Goal: Transaction & Acquisition: Purchase product/service

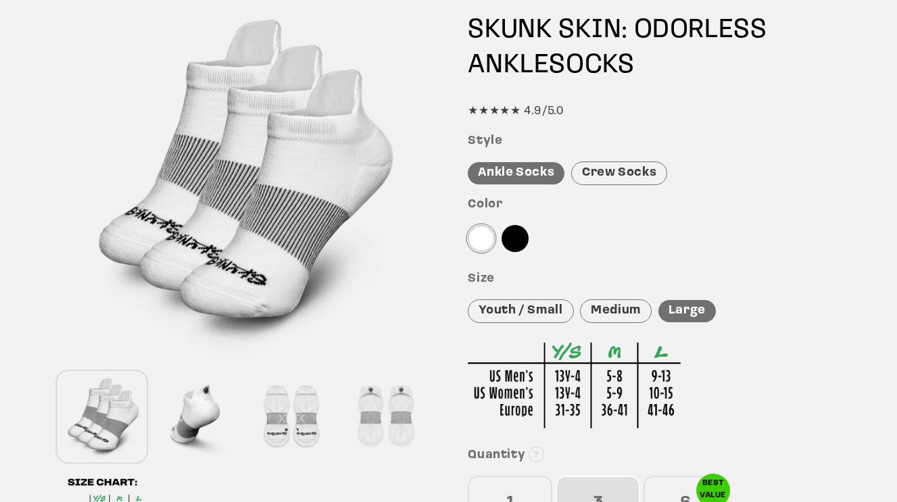
scroll to position [153, 0]
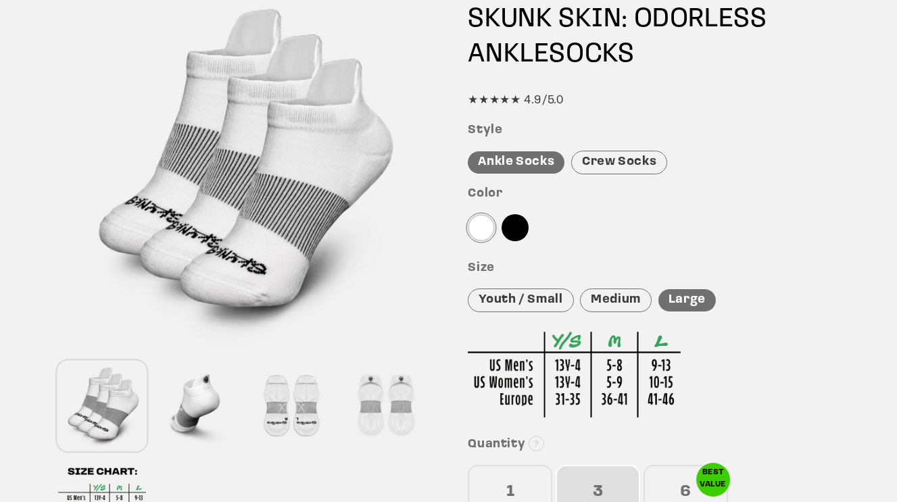
click at [601, 295] on div "Medium" at bounding box center [616, 301] width 72 height 24
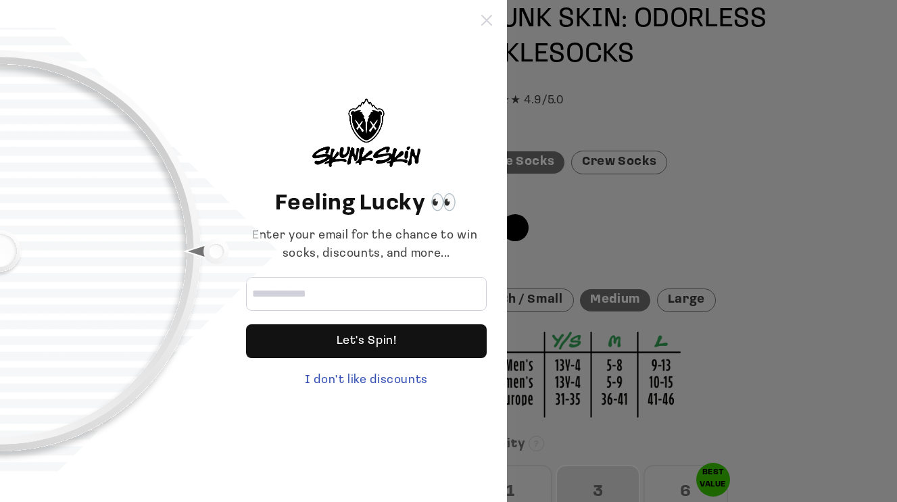
click at [490, 16] on icon at bounding box center [486, 20] width 11 height 11
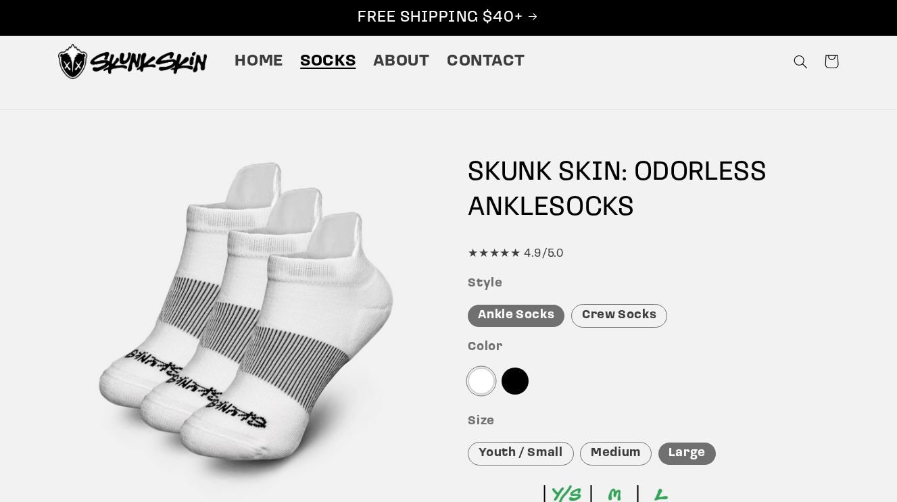
click at [327, 64] on span "Socks" at bounding box center [327, 61] width 55 height 21
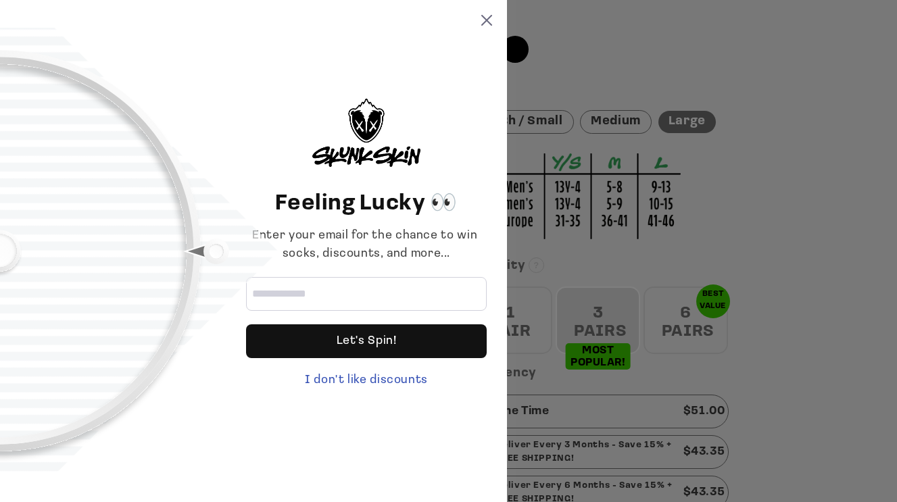
scroll to position [335, 0]
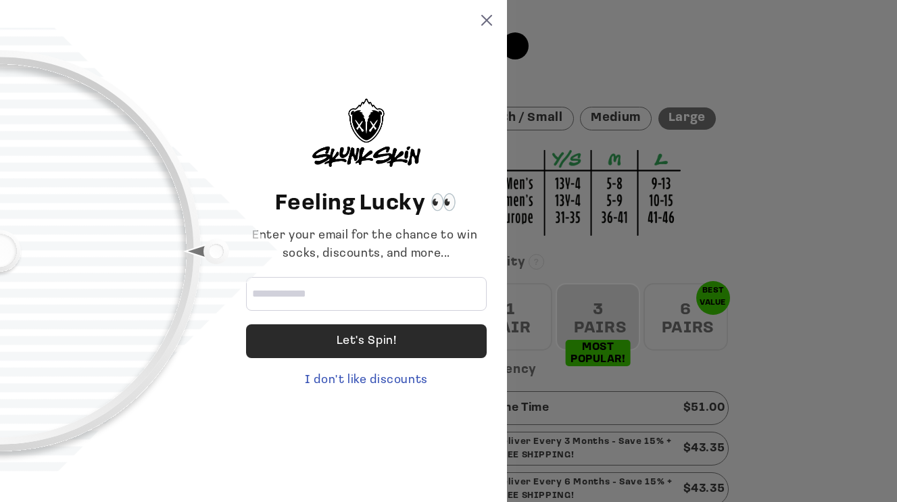
click at [334, 343] on div "Let's Spin!" at bounding box center [366, 342] width 241 height 34
type input "**********"
click at [362, 337] on div "Let's Spin!" at bounding box center [367, 342] width 60 height 34
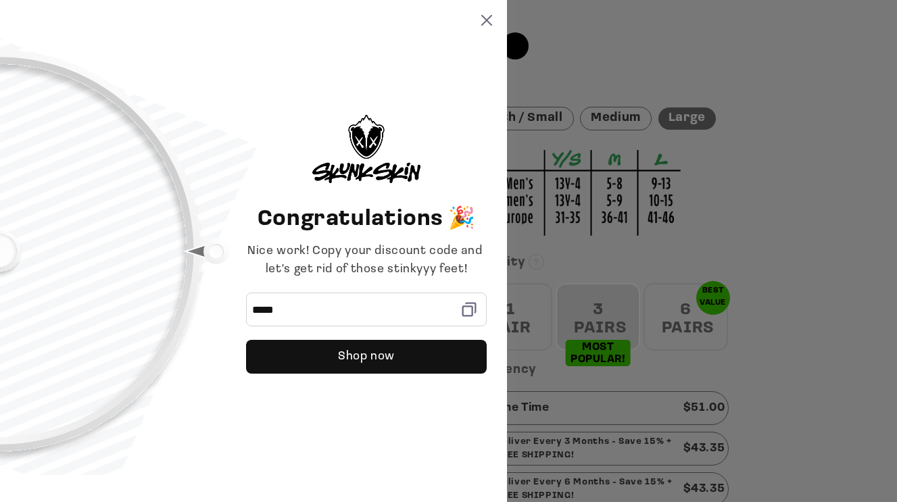
click at [468, 313] on icon at bounding box center [469, 309] width 19 height 19
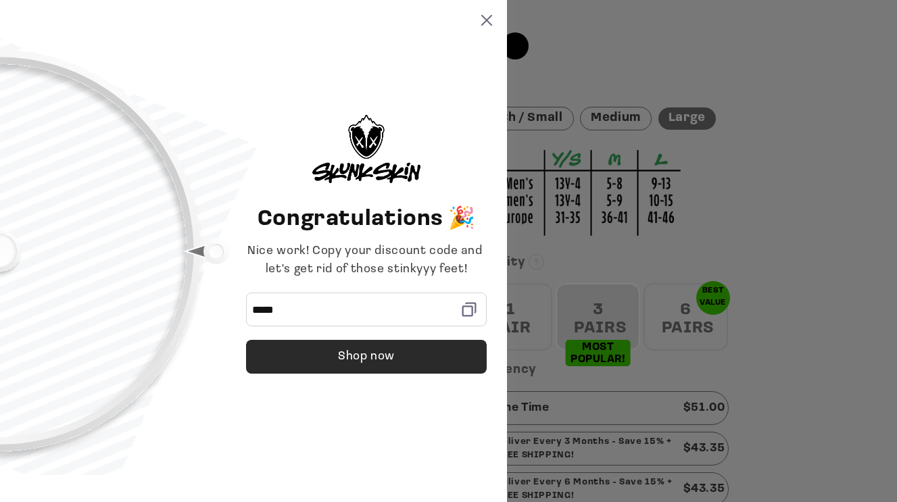
click at [386, 360] on div "Shop now" at bounding box center [366, 357] width 57 height 34
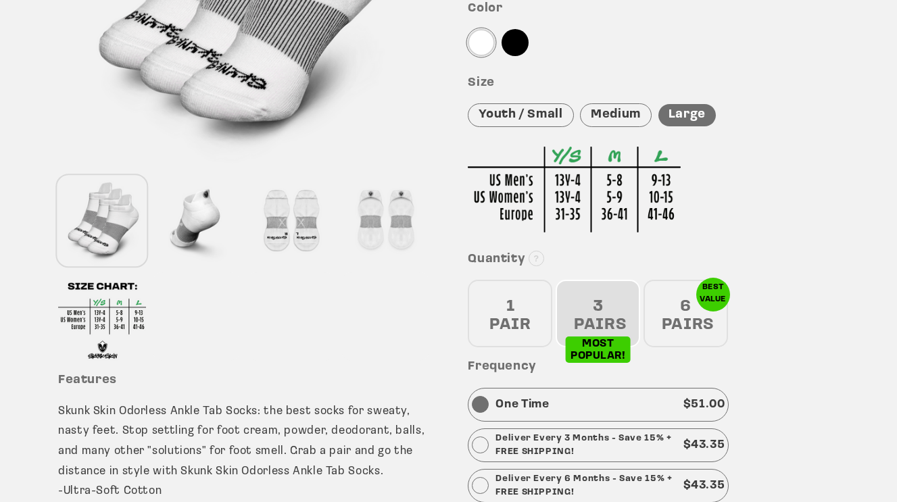
scroll to position [341, 0]
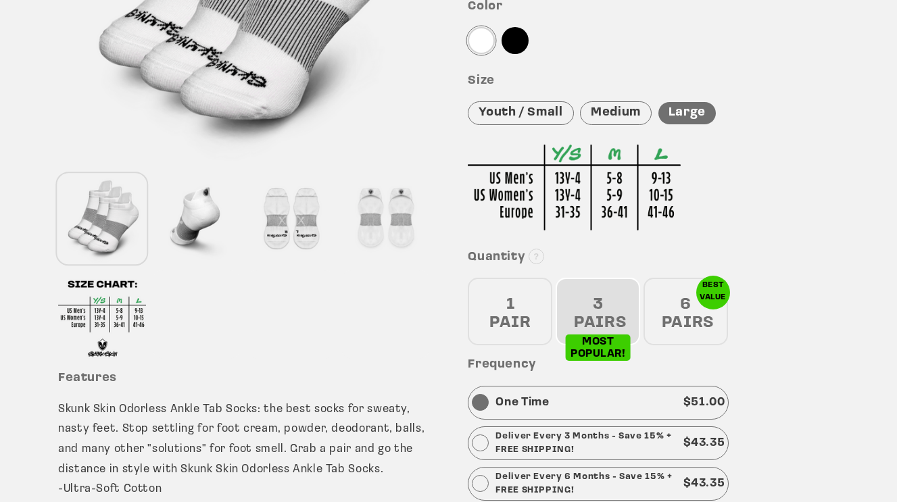
click at [602, 301] on div "3 PAIRS" at bounding box center [598, 312] width 85 height 68
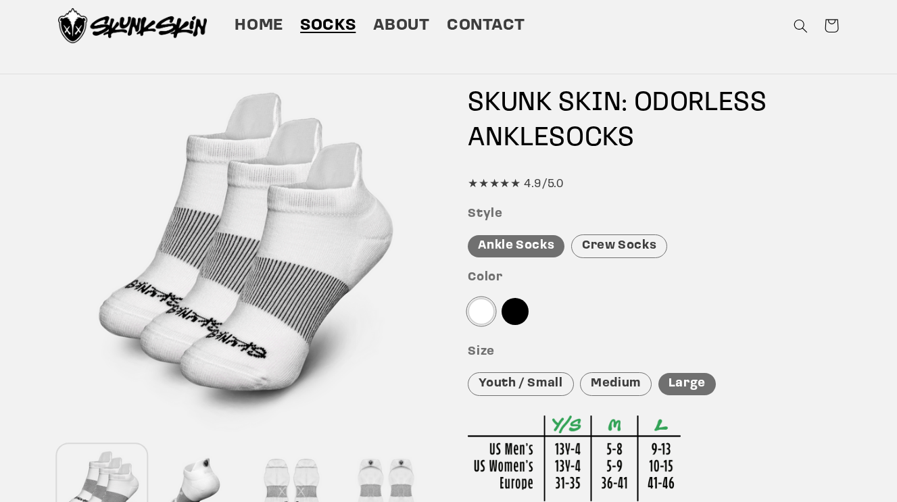
scroll to position [70, 0]
click at [620, 379] on div "Medium" at bounding box center [616, 384] width 72 height 24
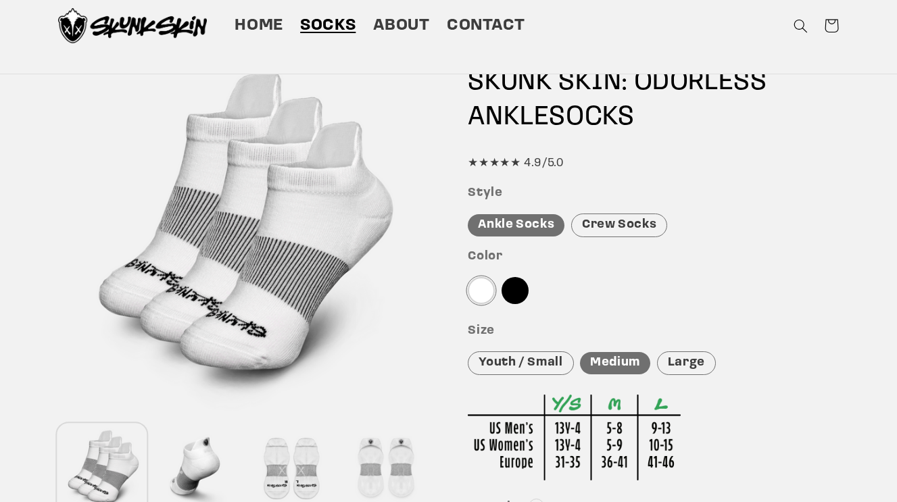
scroll to position [91, 0]
click at [479, 291] on div at bounding box center [481, 290] width 27 height 27
click at [513, 290] on div at bounding box center [515, 290] width 27 height 27
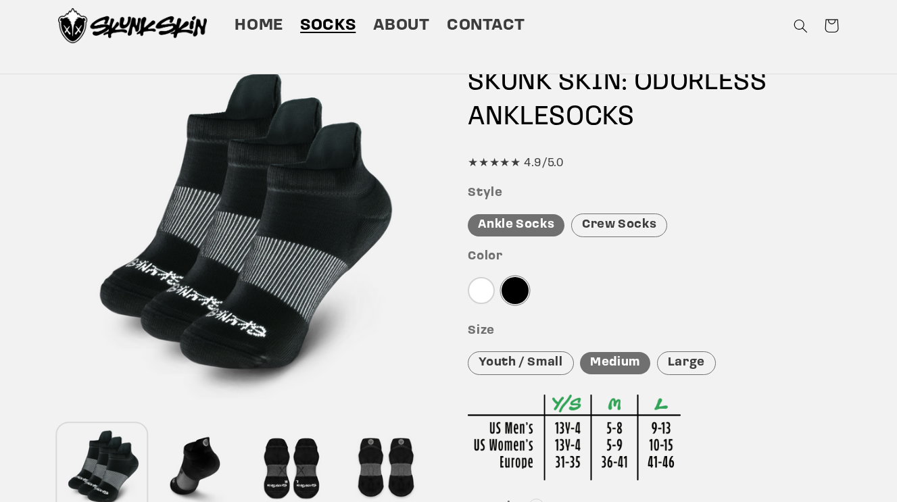
click at [483, 290] on div at bounding box center [481, 290] width 27 height 27
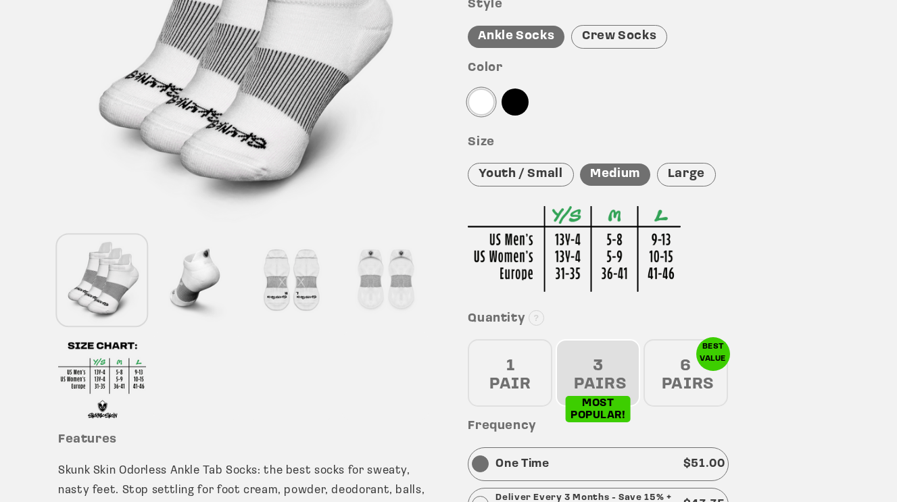
scroll to position [281, 0]
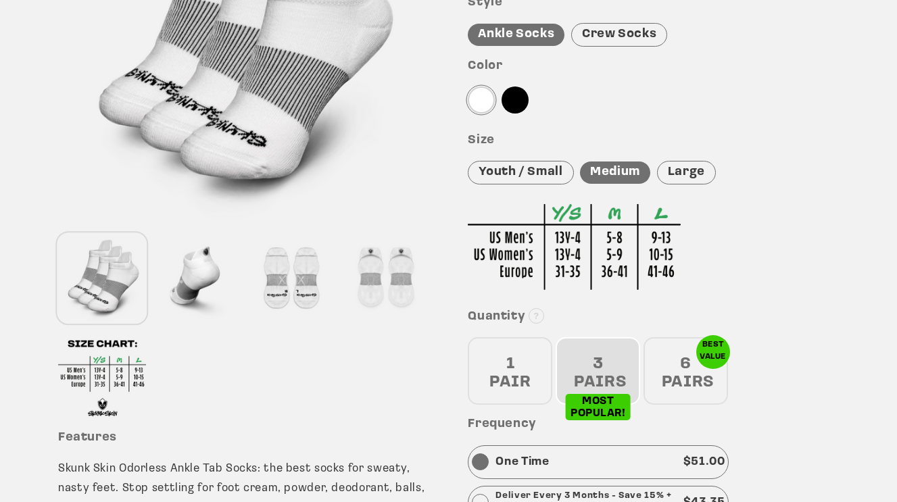
click at [676, 379] on div "6 PAIRS" at bounding box center [686, 371] width 85 height 68
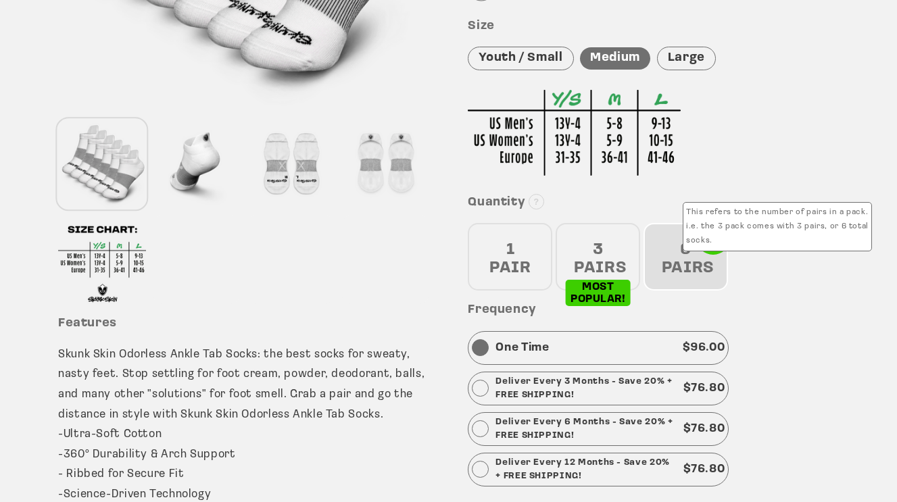
scroll to position [399, 0]
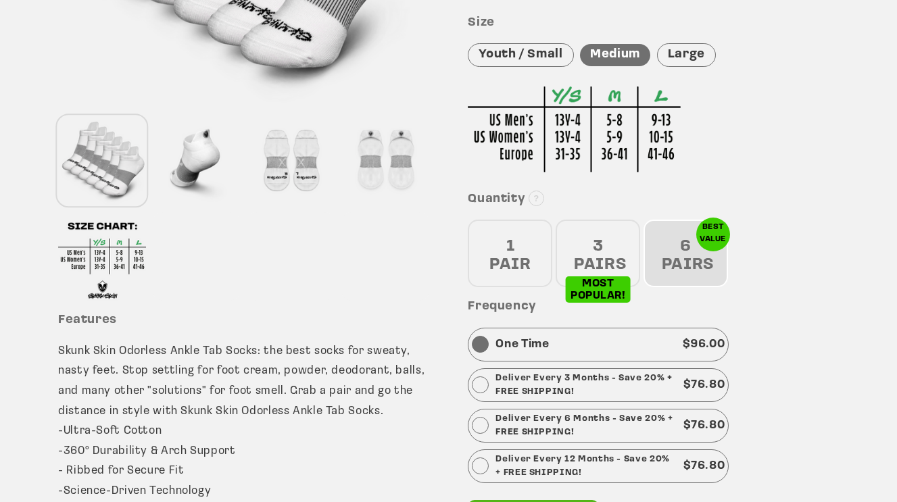
click at [599, 235] on div "3 PAIRS" at bounding box center [598, 254] width 85 height 68
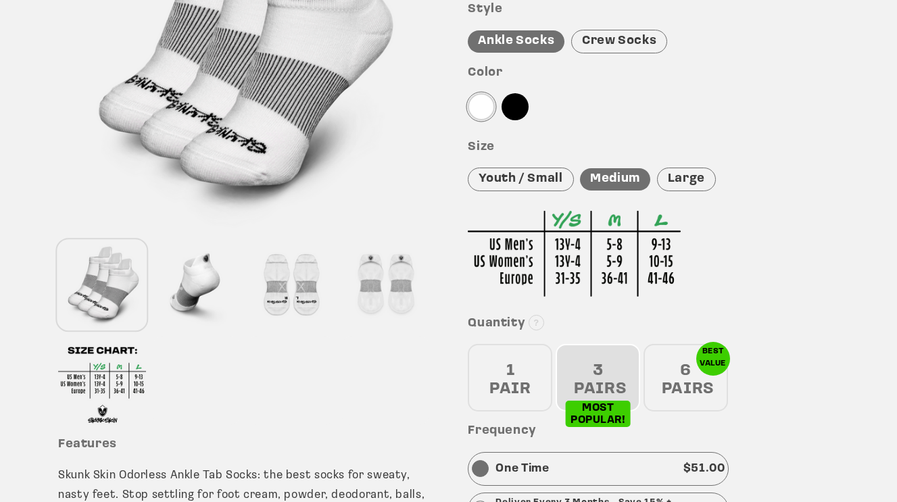
scroll to position [275, 0]
click at [203, 279] on div at bounding box center [197, 284] width 88 height 89
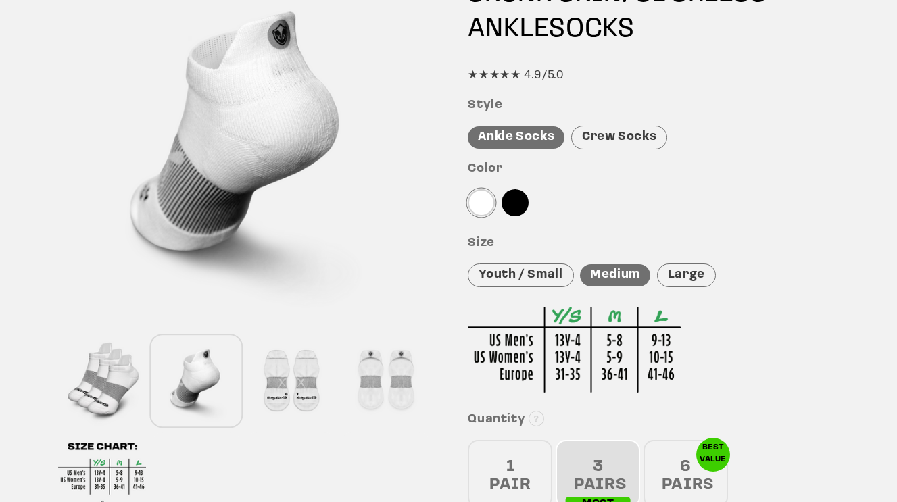
scroll to position [189, 0]
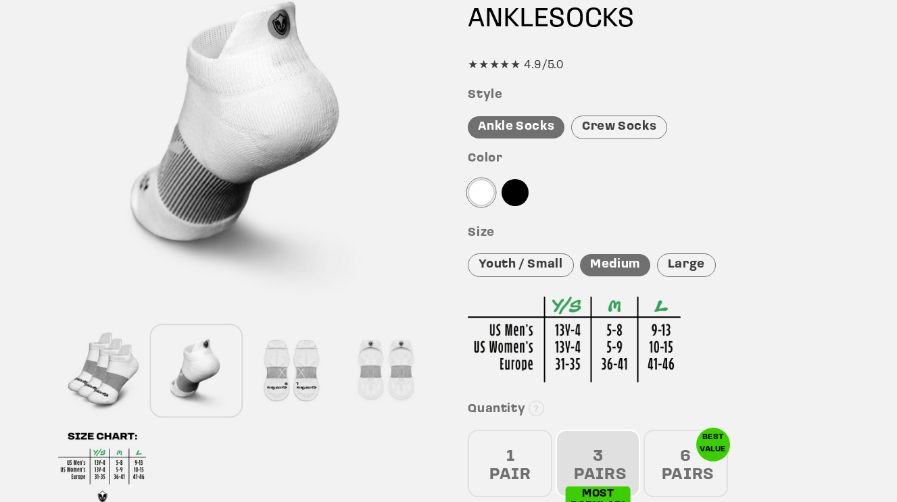
click at [273, 375] on div at bounding box center [291, 371] width 88 height 89
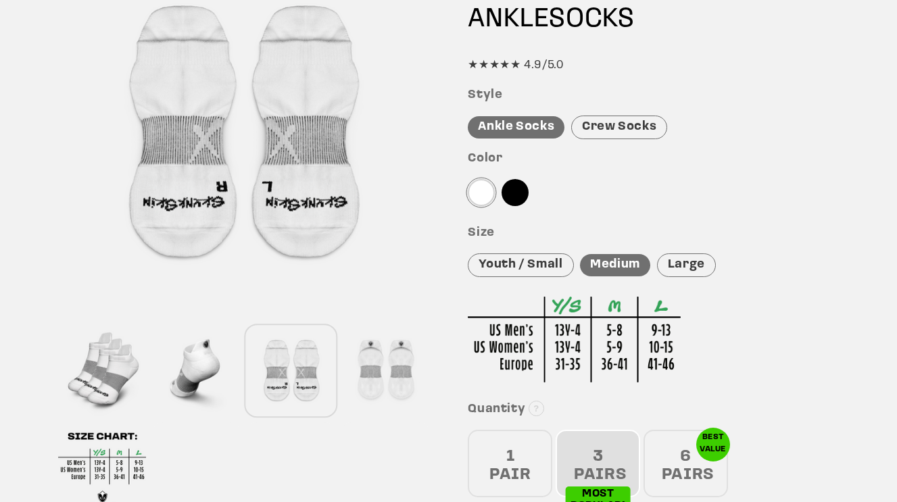
click at [304, 385] on div at bounding box center [291, 371] width 88 height 89
click at [360, 381] on div at bounding box center [385, 371] width 88 height 89
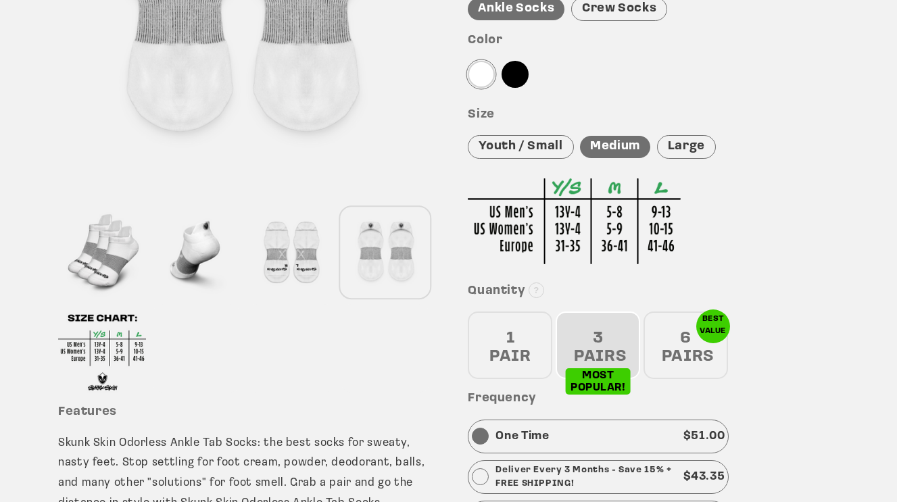
scroll to position [310, 0]
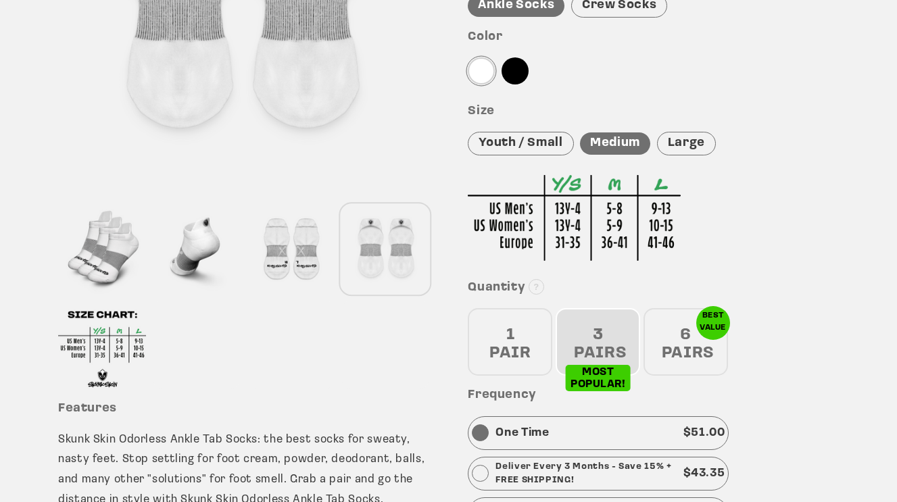
click at [593, 372] on div "3 PAIRS" at bounding box center [598, 342] width 85 height 68
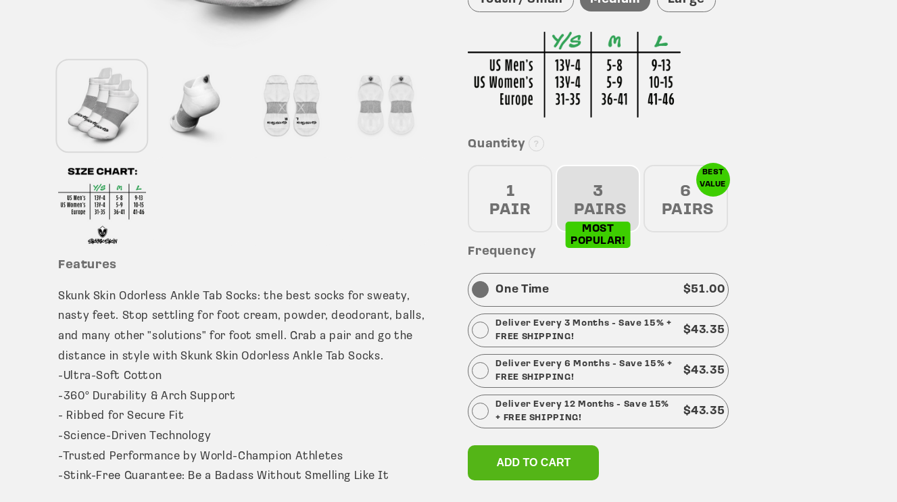
scroll to position [467, 0]
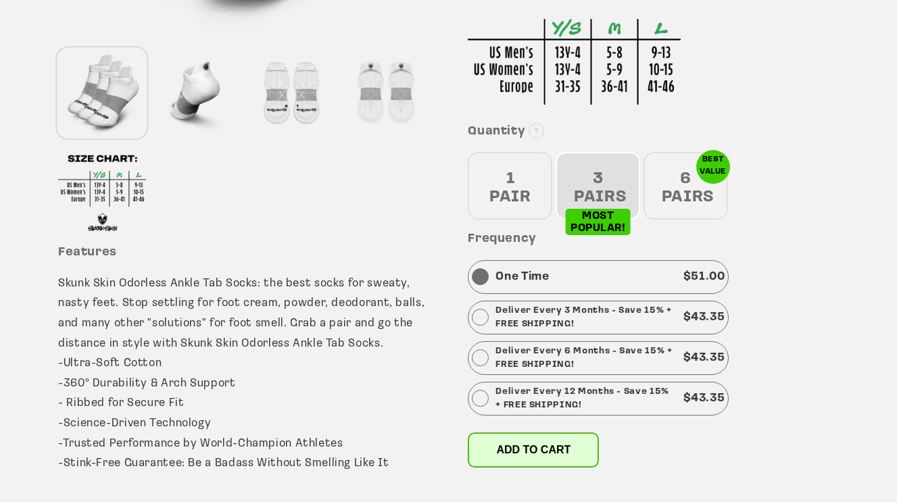
click at [546, 444] on span "Add to cart" at bounding box center [533, 449] width 74 height 11
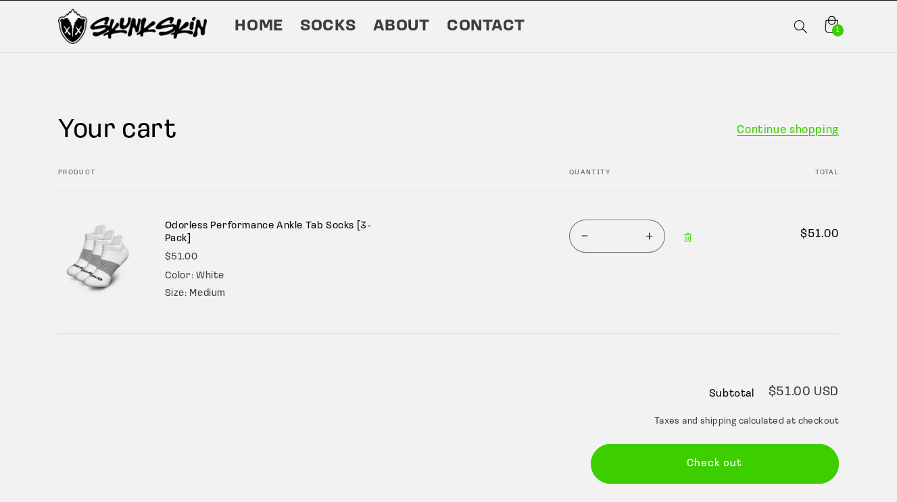
scroll to position [53, 0]
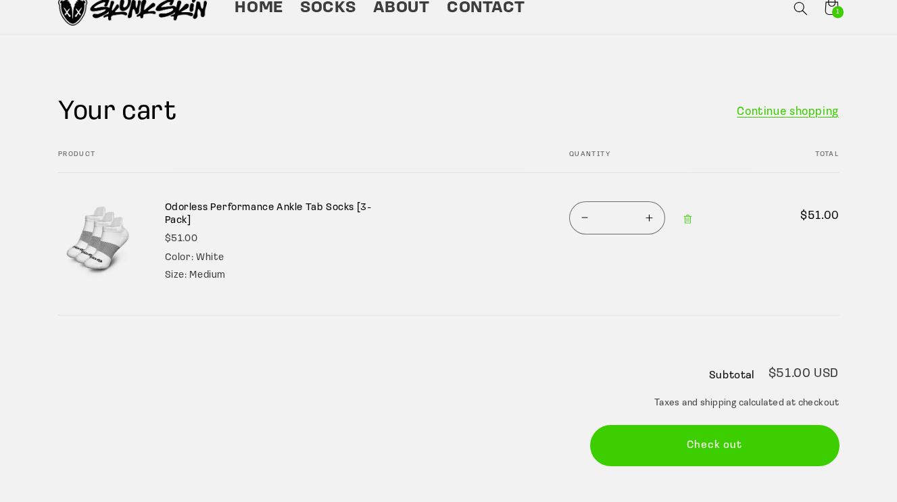
click at [713, 438] on button "Check out" at bounding box center [715, 446] width 249 height 40
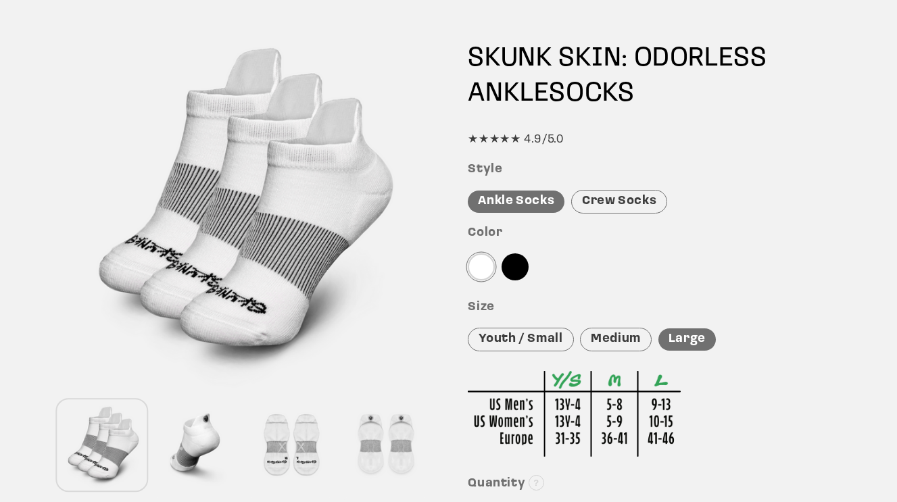
scroll to position [119, 0]
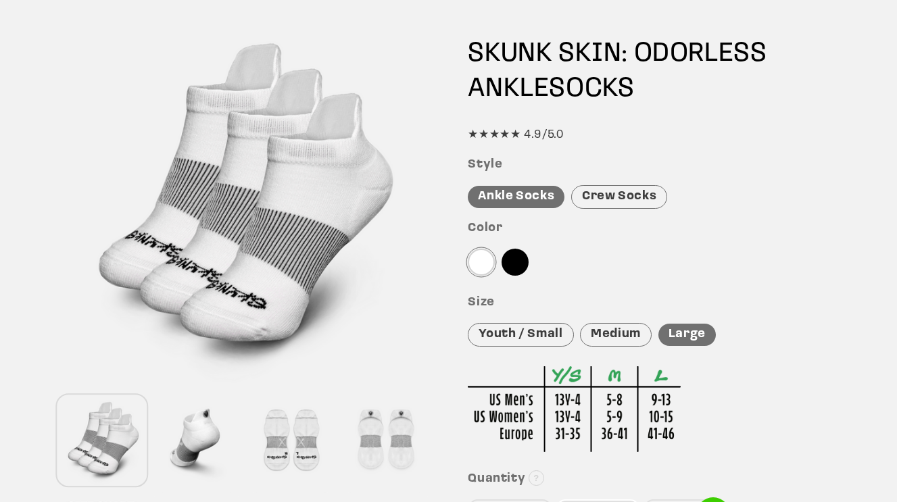
click at [613, 324] on div "Medium" at bounding box center [616, 335] width 72 height 24
click at [515, 265] on div at bounding box center [515, 262] width 27 height 27
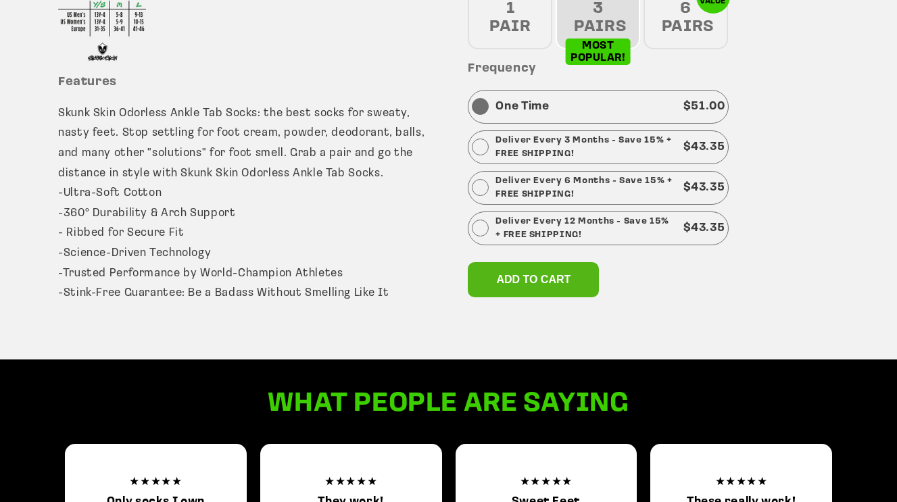
scroll to position [686, 0]
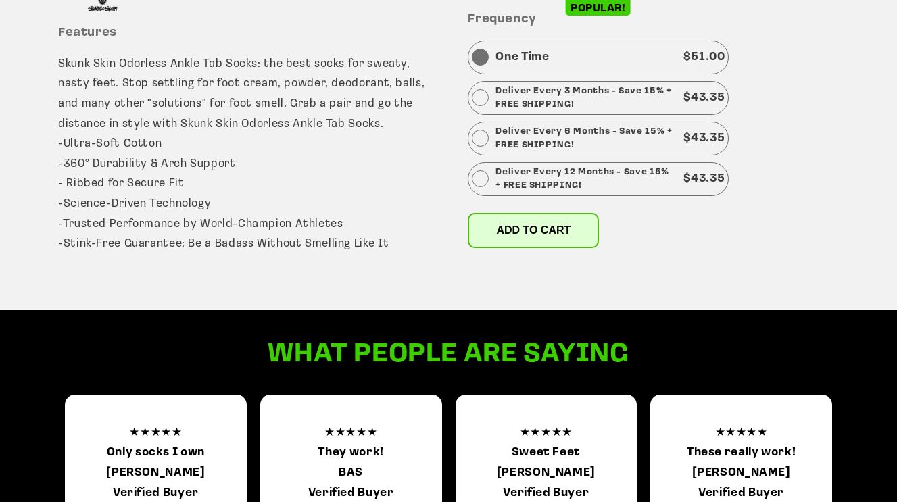
click at [528, 227] on span "Add to cart" at bounding box center [533, 229] width 74 height 11
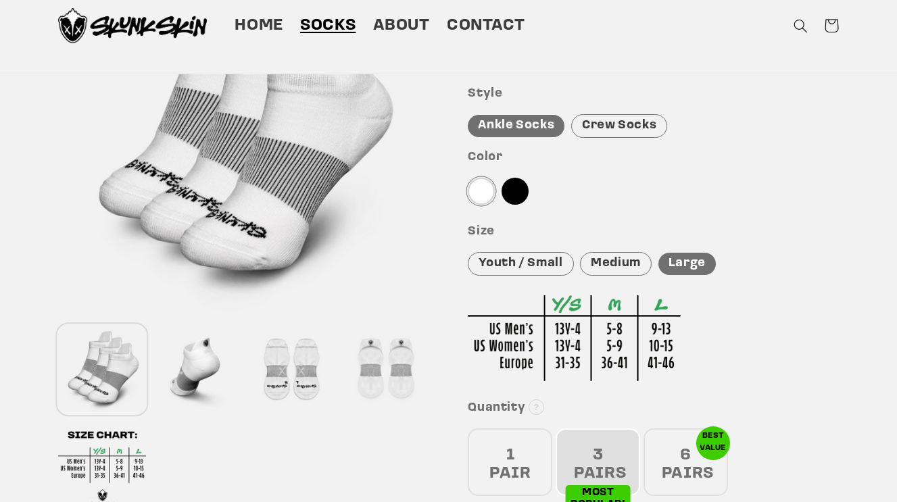
scroll to position [199, 0]
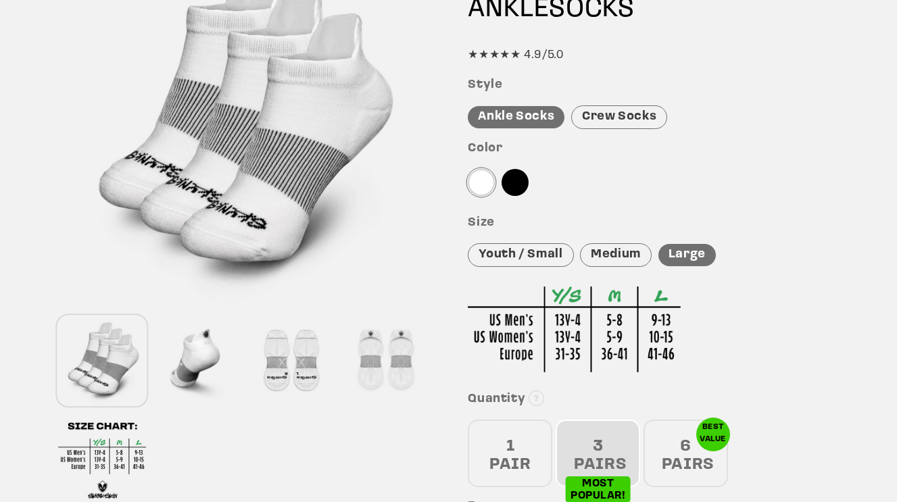
click at [613, 253] on div "Medium" at bounding box center [616, 255] width 72 height 24
click at [601, 444] on div "3 PAIRS" at bounding box center [598, 454] width 85 height 68
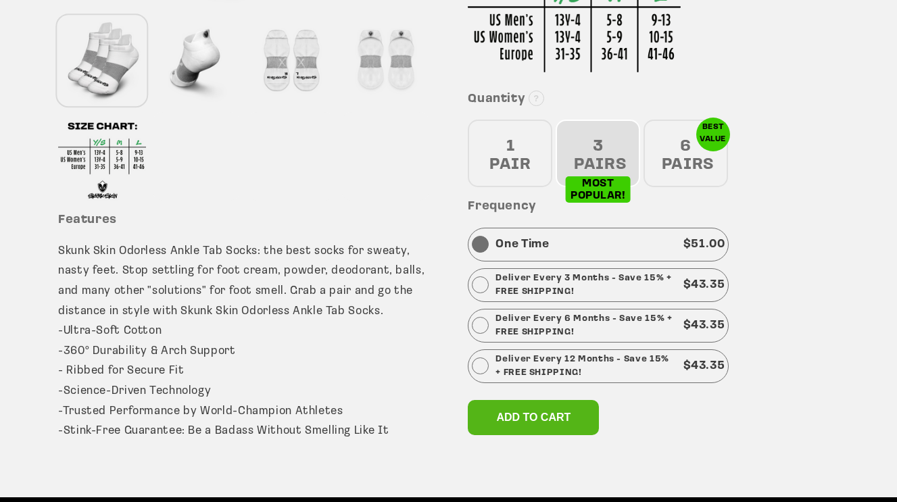
scroll to position [629, 0]
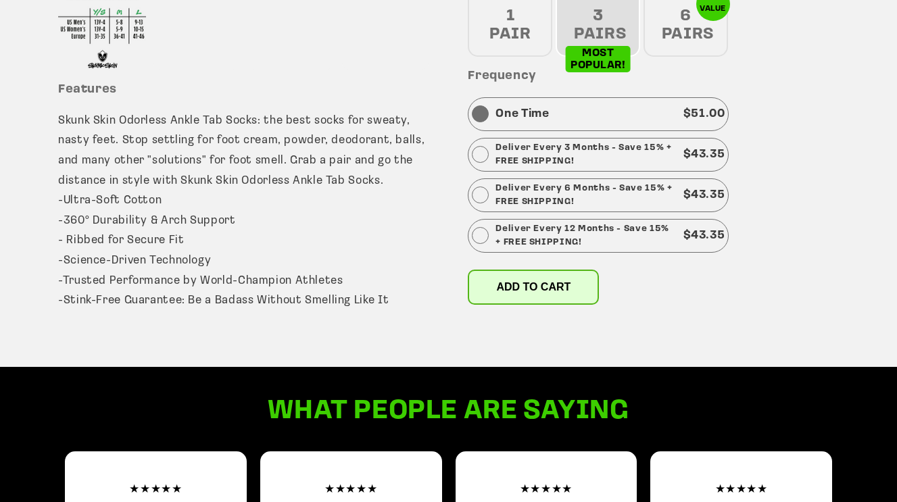
click at [548, 272] on button "Add to cart" at bounding box center [533, 287] width 131 height 35
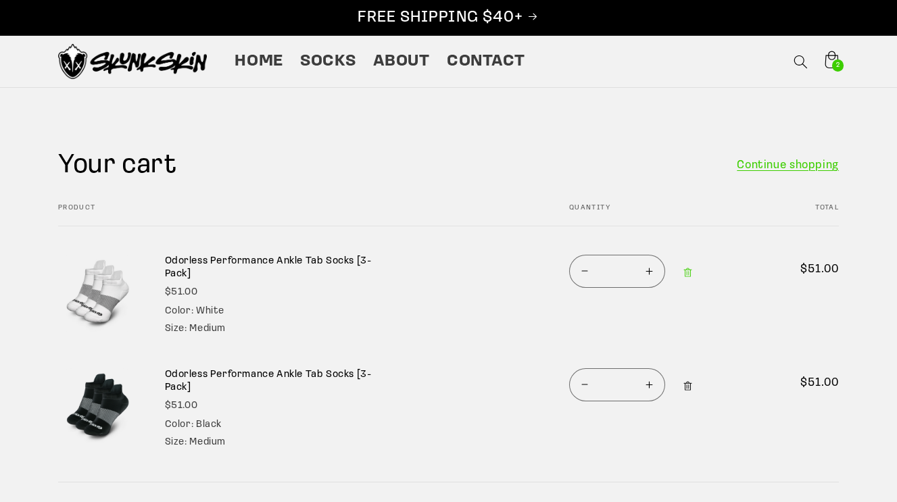
click at [688, 385] on icon "Remove Odorless Performance Ankle Tab Socks [3-Pack] - Black / Medium" at bounding box center [688, 386] width 11 height 11
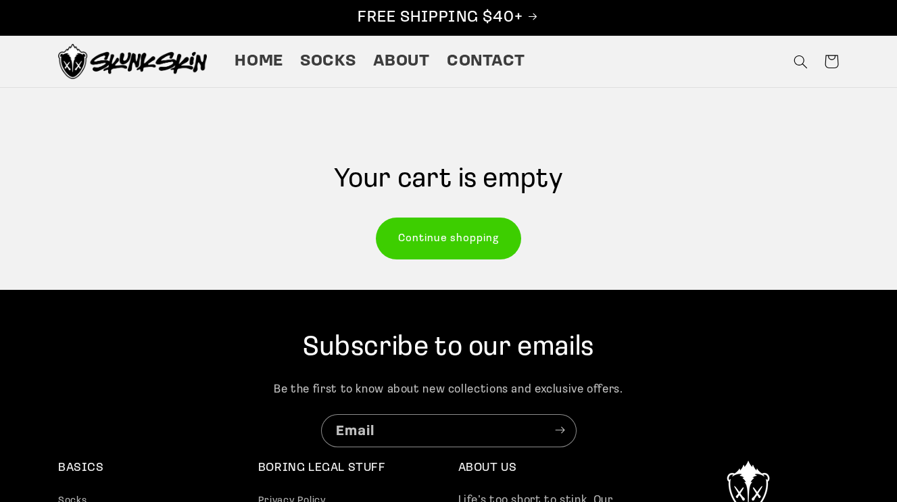
click at [449, 245] on link "Continue shopping" at bounding box center [449, 238] width 144 height 40
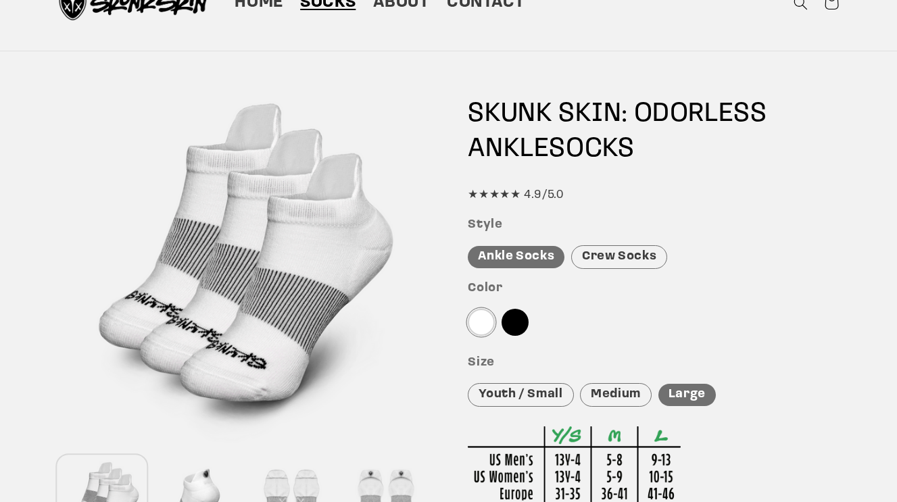
scroll to position [85, 0]
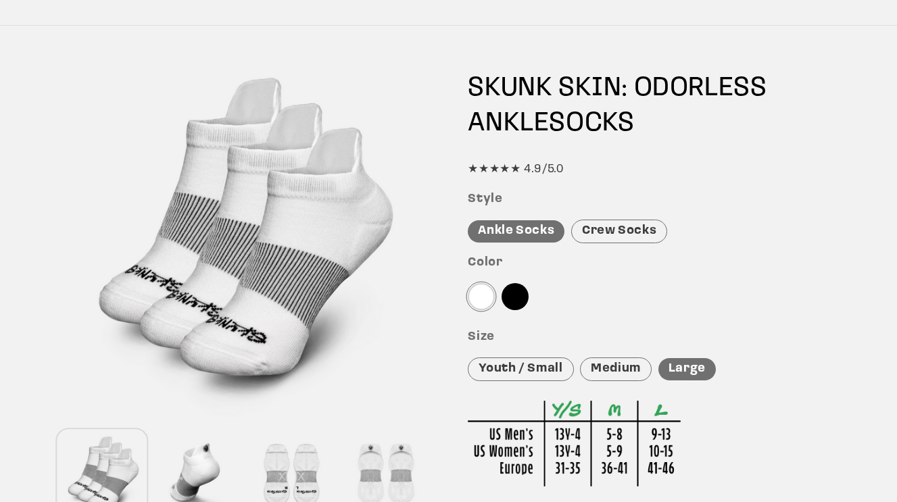
click at [630, 365] on div "Medium" at bounding box center [616, 370] width 72 height 24
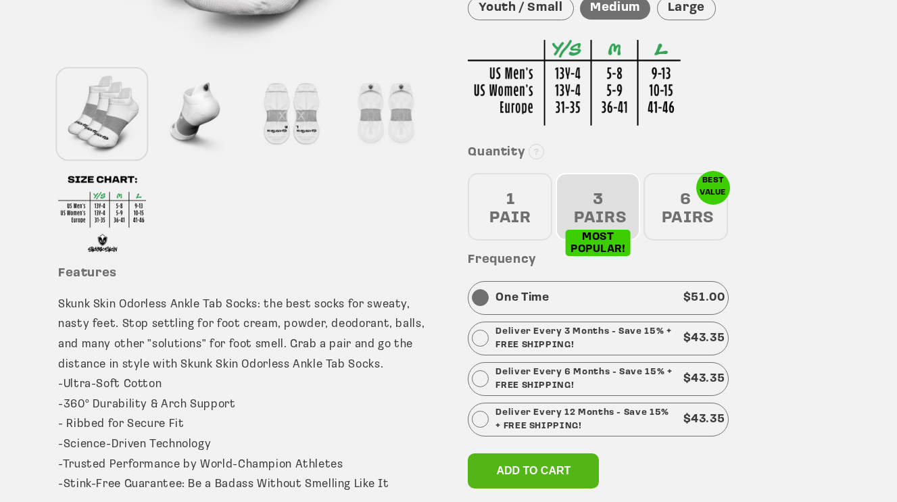
scroll to position [459, 0]
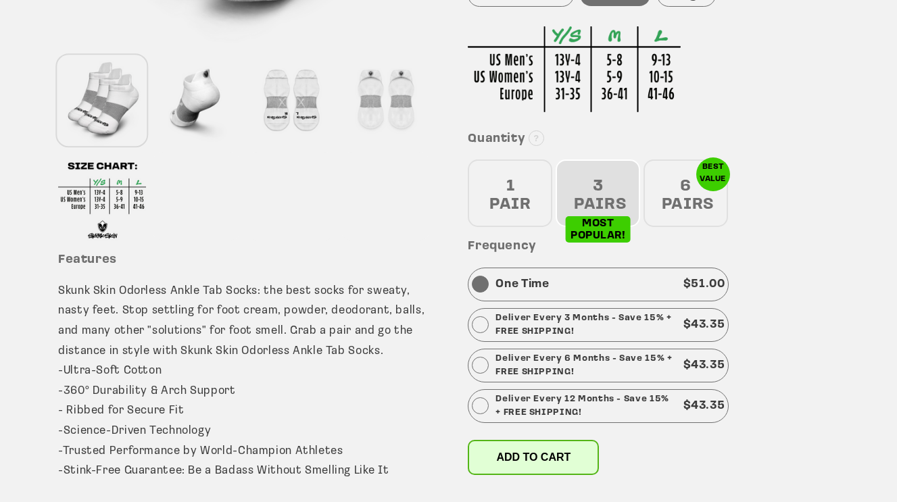
click at [540, 456] on span "Add to cart" at bounding box center [533, 457] width 74 height 11
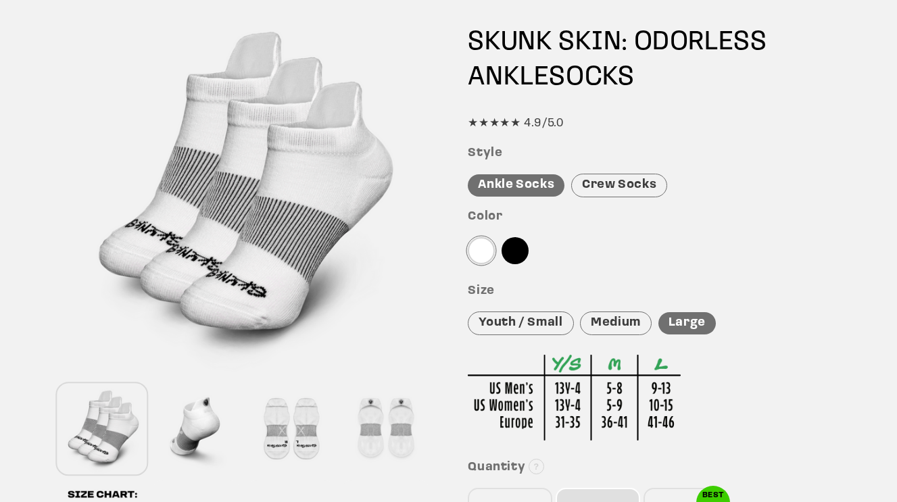
scroll to position [139, 0]
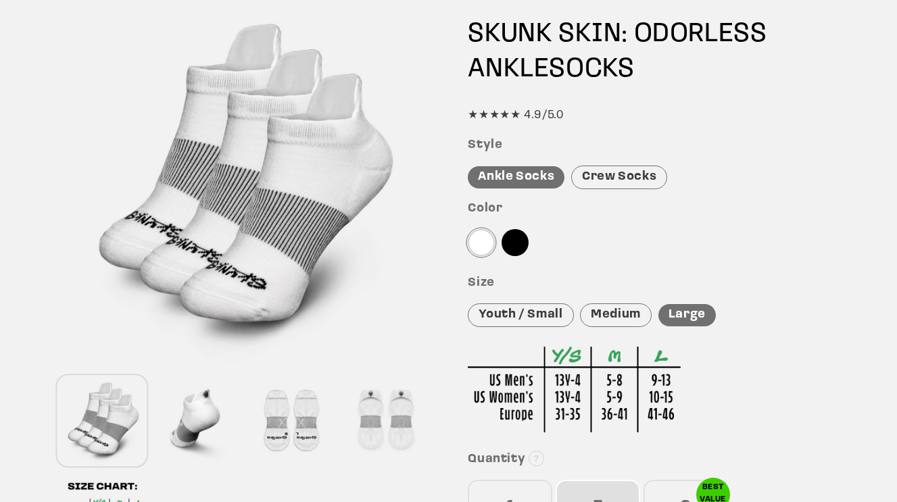
click at [486, 241] on div at bounding box center [481, 242] width 27 height 27
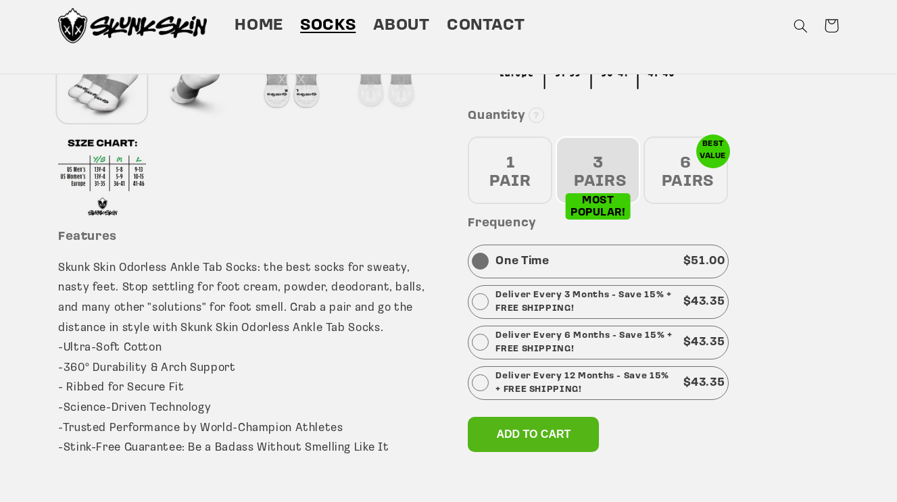
scroll to position [483, 0]
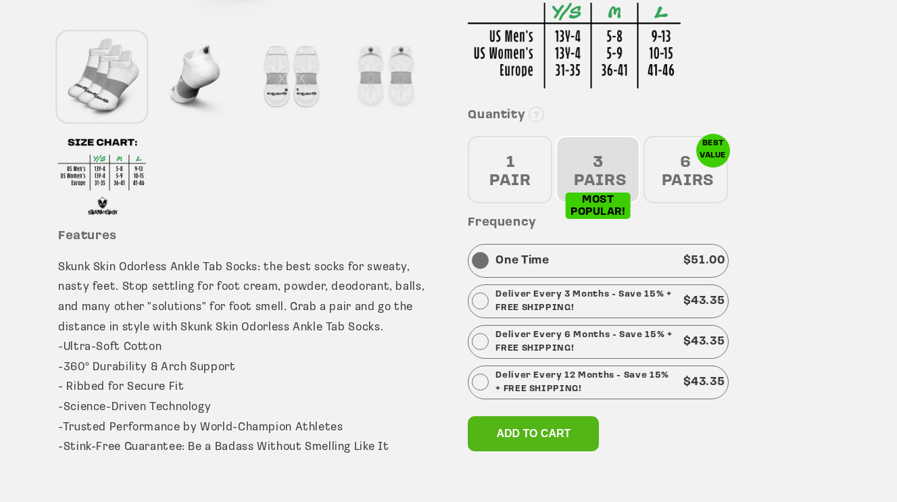
click at [705, 157] on div "6 PAIRS" at bounding box center [686, 170] width 85 height 68
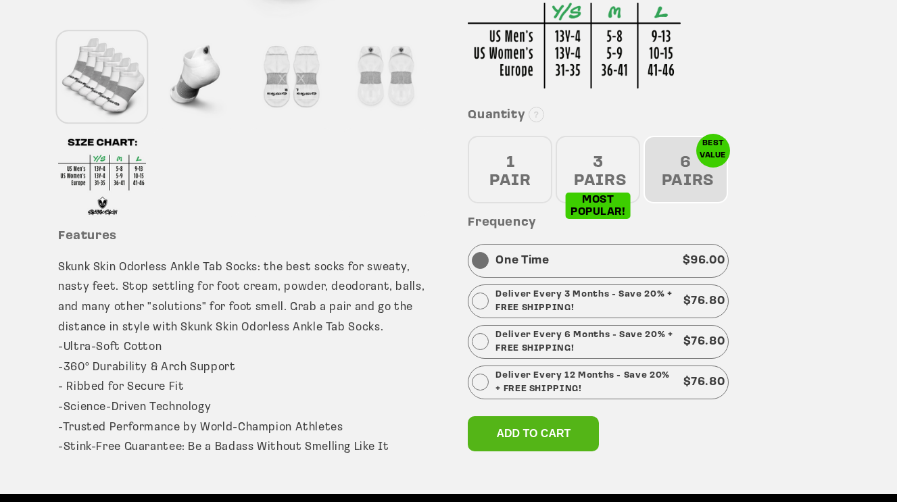
click at [605, 174] on div "3 PAIRS" at bounding box center [598, 170] width 85 height 68
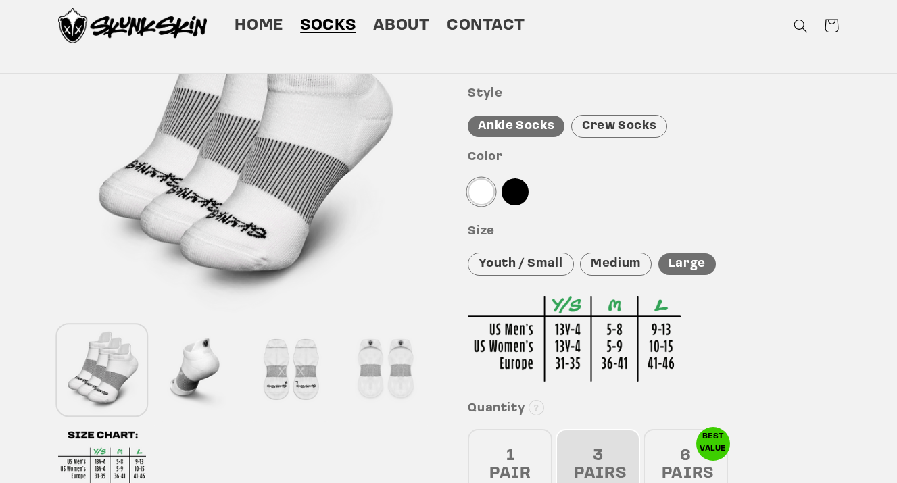
scroll to position [188, 0]
click at [261, 22] on span "Home" at bounding box center [259, 26] width 49 height 21
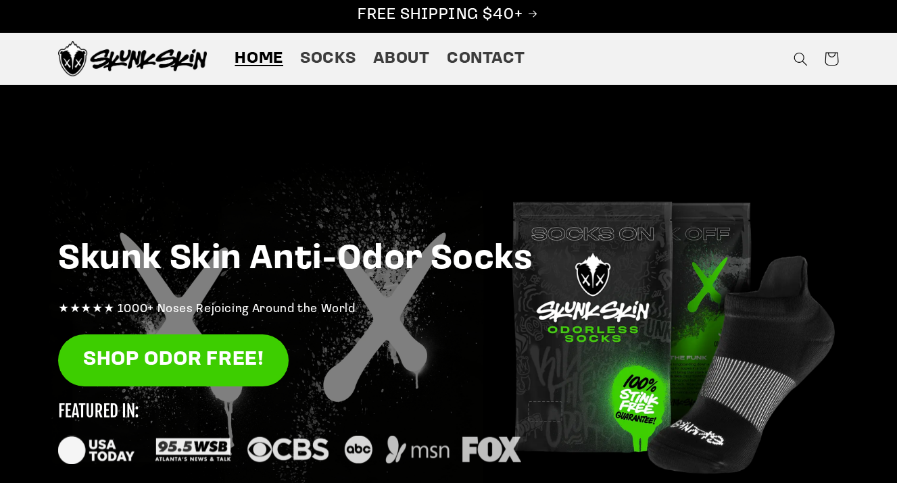
scroll to position [10, 0]
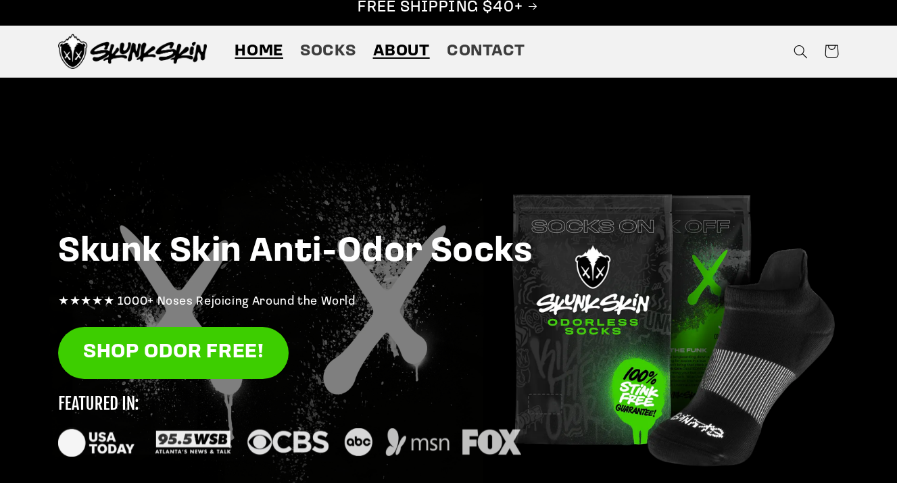
click at [411, 54] on span "About" at bounding box center [401, 51] width 57 height 21
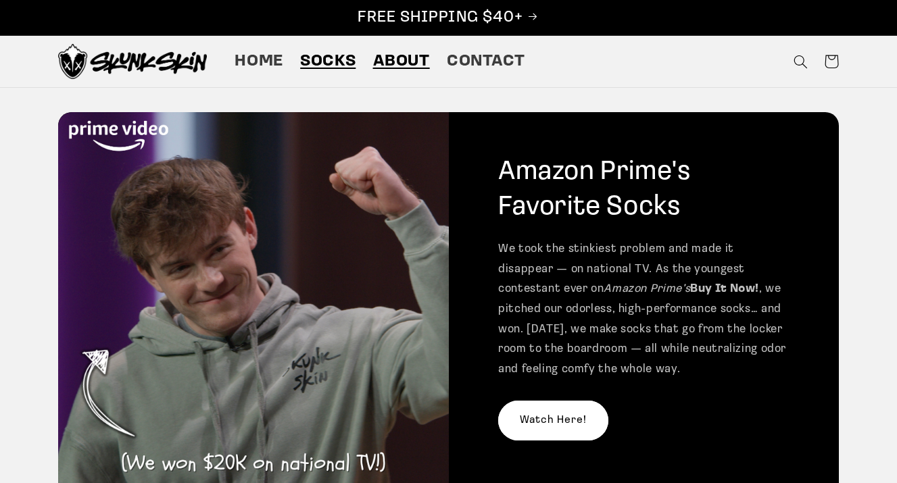
click at [322, 65] on span "Socks" at bounding box center [327, 61] width 55 height 21
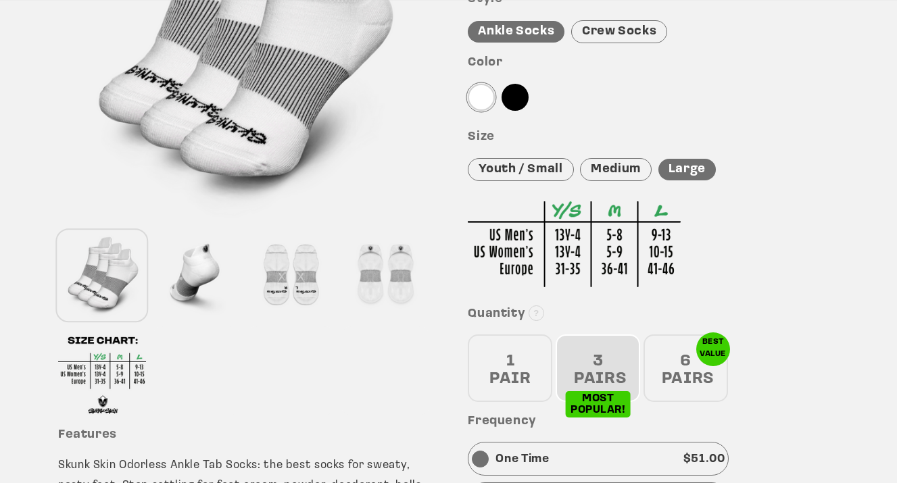
scroll to position [293, 0]
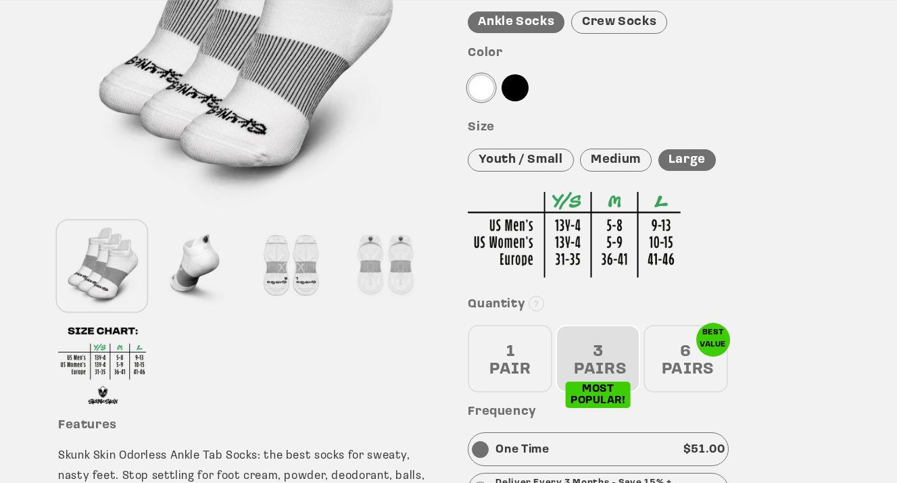
click at [540, 354] on div "1 PAIR" at bounding box center [510, 359] width 85 height 68
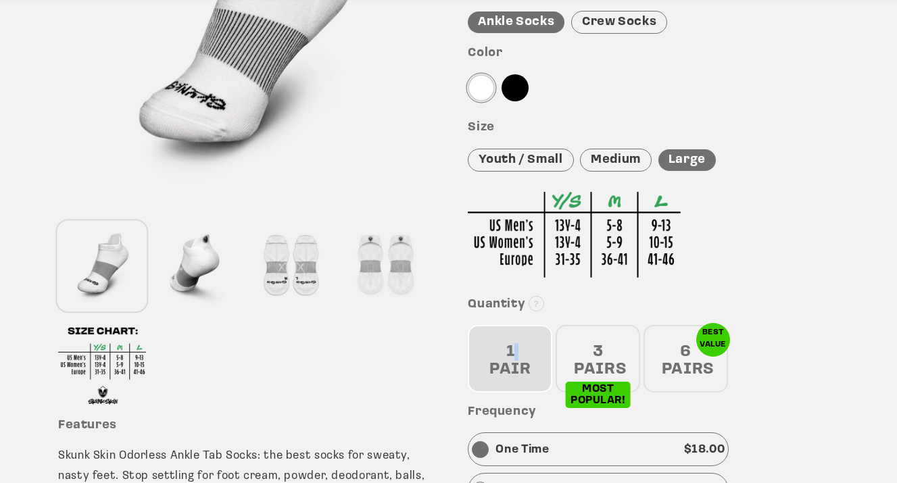
click at [540, 354] on div "1 PAIR" at bounding box center [510, 359] width 85 height 68
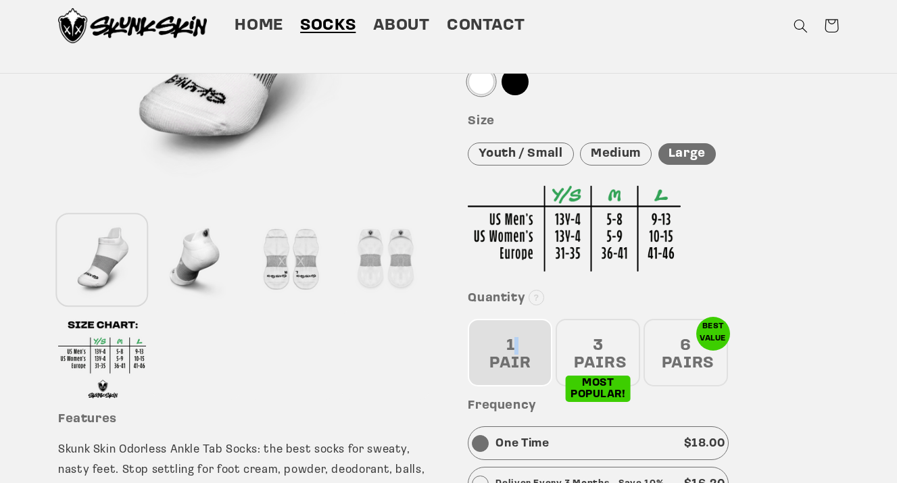
scroll to position [268, 0]
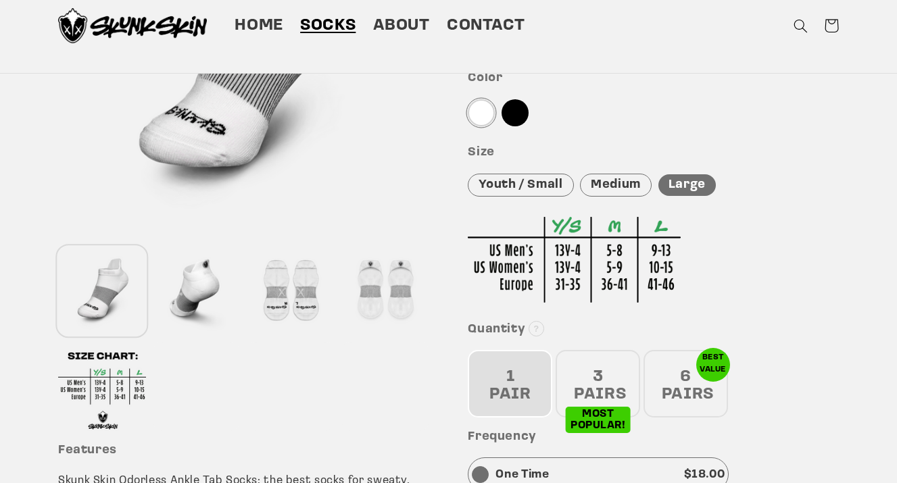
click at [619, 174] on div "Medium" at bounding box center [616, 186] width 72 height 24
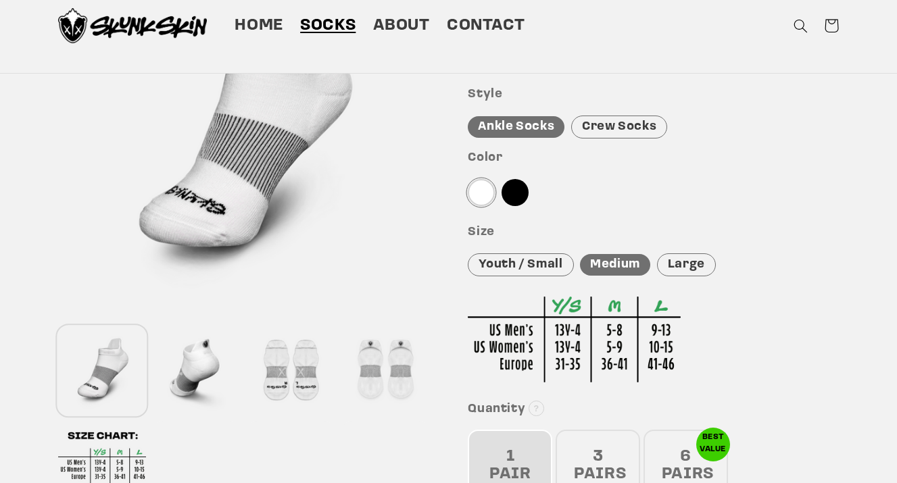
scroll to position [188, 0]
click at [482, 182] on div at bounding box center [481, 192] width 27 height 27
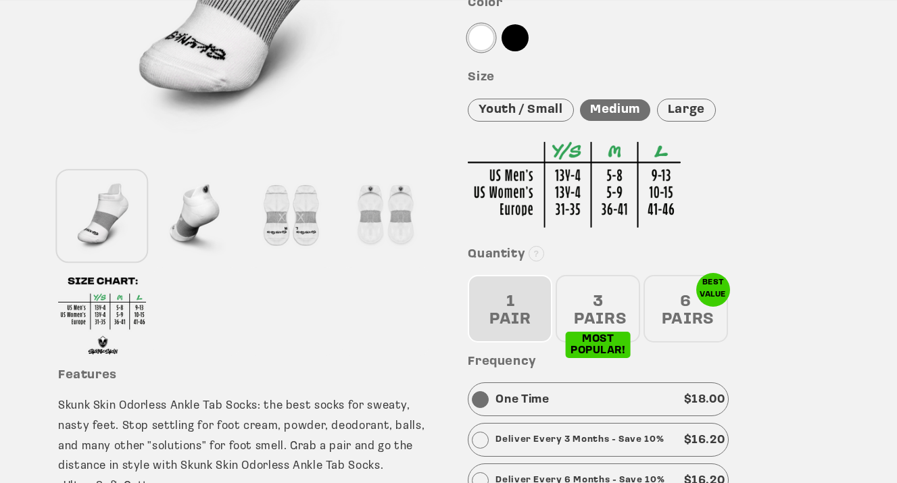
scroll to position [343, 0]
click at [512, 291] on div "1 PAIR" at bounding box center [510, 309] width 85 height 68
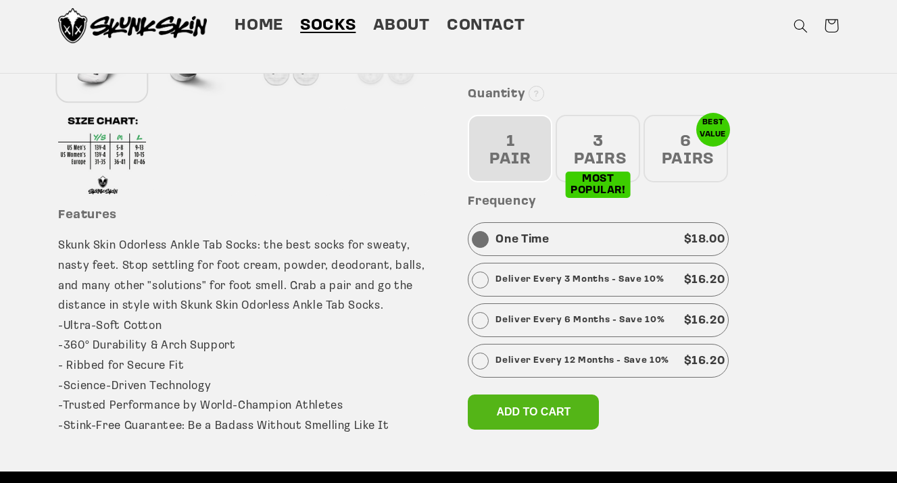
scroll to position [500, 0]
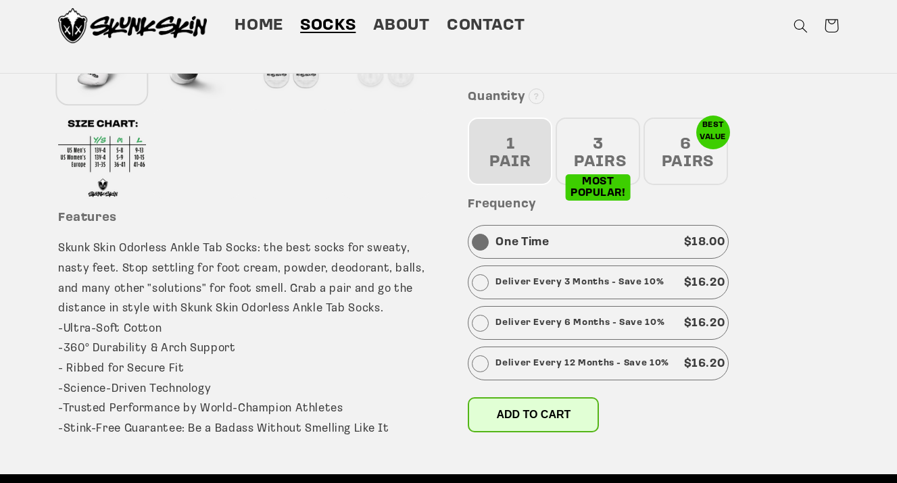
click at [522, 409] on span "Add to cart" at bounding box center [533, 414] width 74 height 11
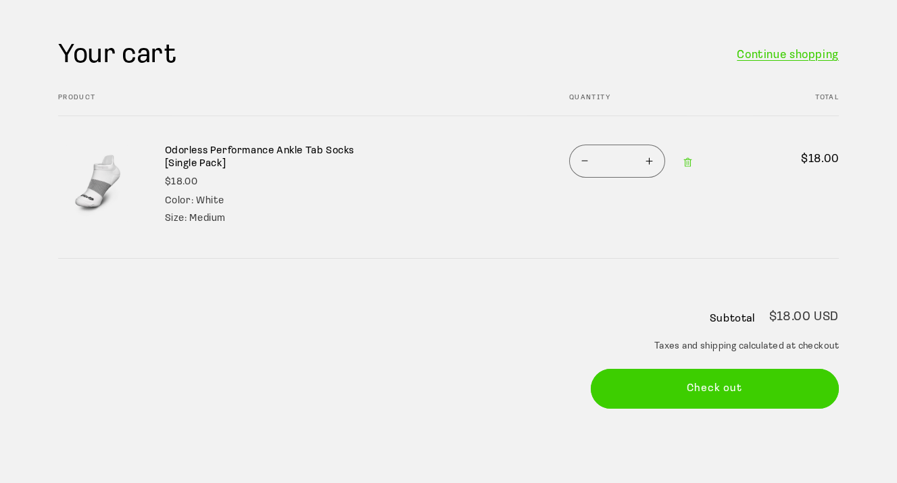
scroll to position [112, 0]
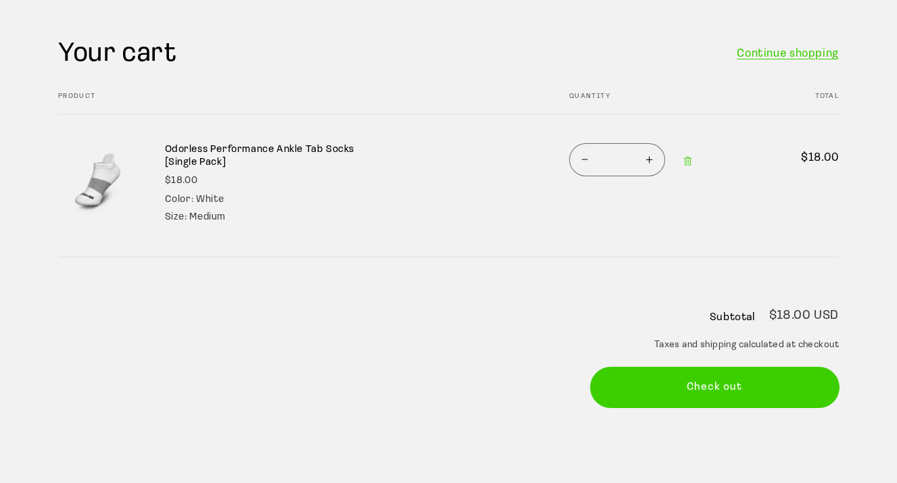
click at [730, 382] on button "Check out" at bounding box center [715, 388] width 249 height 40
click at [652, 156] on button "Increase quantity for Odorless Performance Ankle Tab Socks [Single Pack]" at bounding box center [649, 159] width 30 height 33
type input "*"
click at [648, 160] on button "Increase quantity for Odorless Performance Ankle Tab Socks [Single Pack]" at bounding box center [649, 159] width 30 height 33
type input "*"
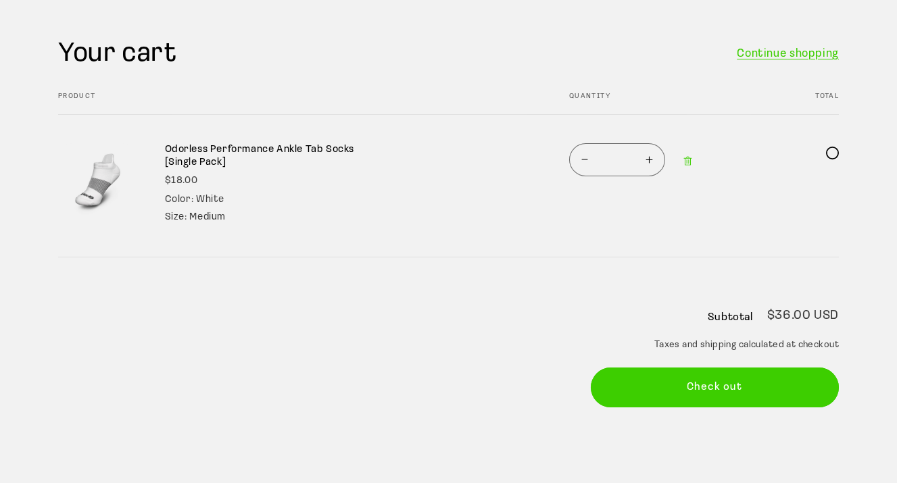
scroll to position [0, 0]
click at [583, 160] on button "Decrease quantity for Odorless Performance Ankle Tab Socks [Single Pack]" at bounding box center [585, 159] width 30 height 33
type input "*"
click at [698, 386] on button "Check out" at bounding box center [715, 388] width 249 height 40
